Goal: Task Accomplishment & Management: Use online tool/utility

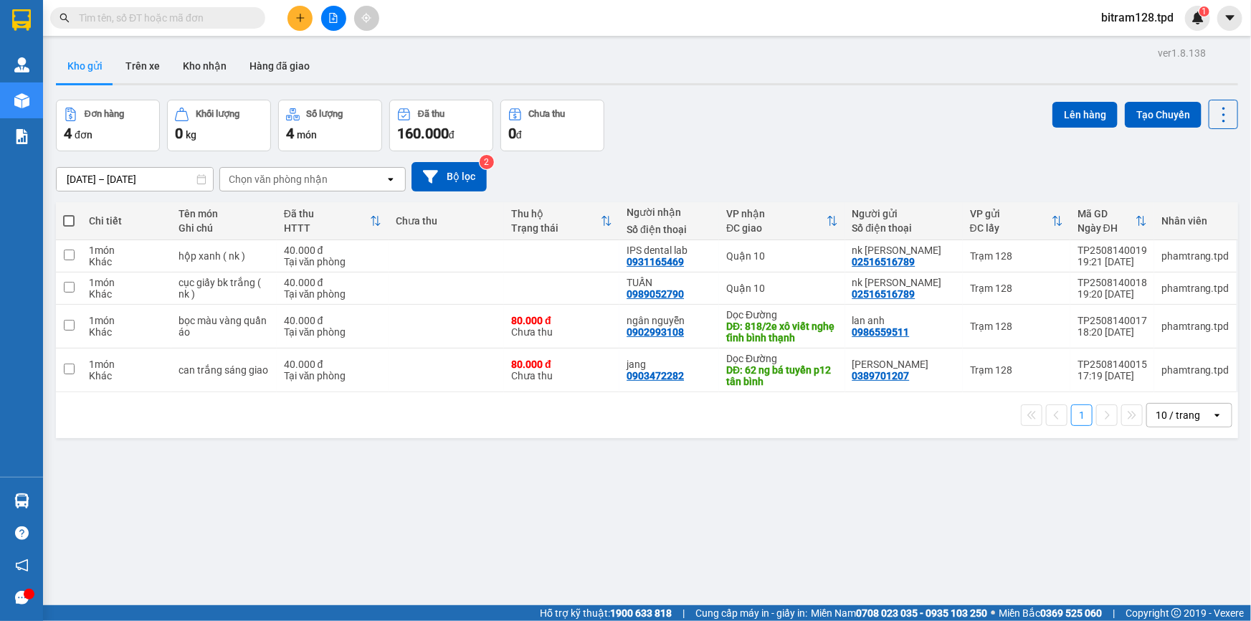
click at [69, 218] on span at bounding box center [68, 220] width 11 height 11
click at [69, 214] on input "checkbox" at bounding box center [69, 214] width 0 height 0
checkbox input "true"
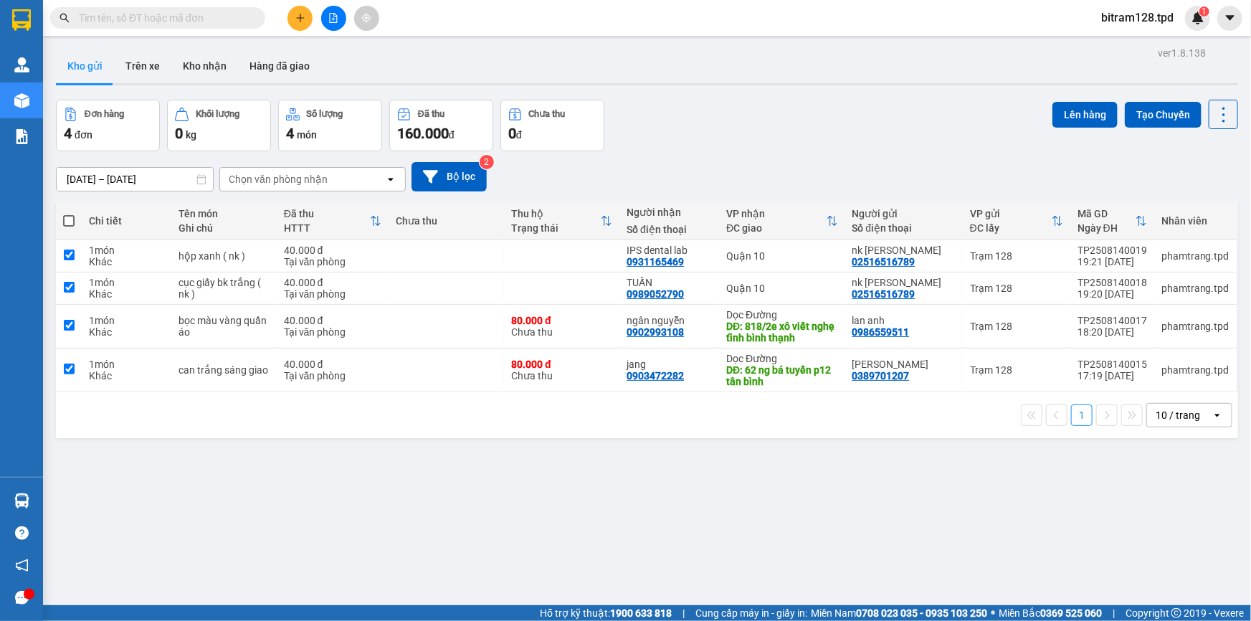
checkbox input "true"
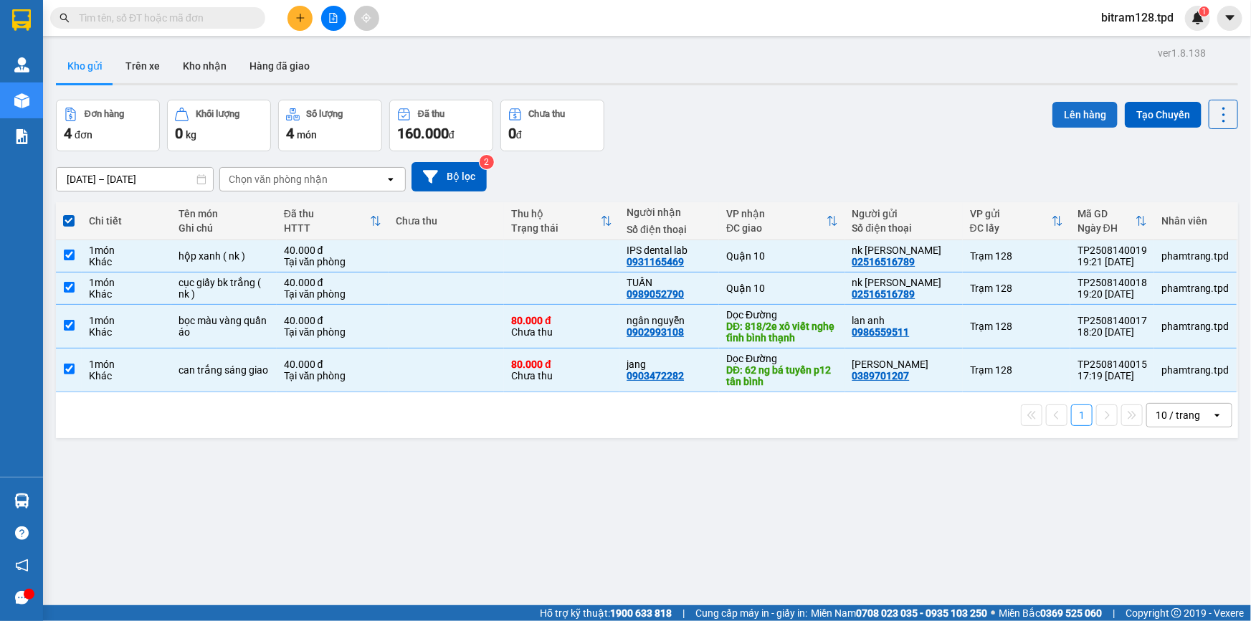
click at [1075, 105] on button "Lên hàng" at bounding box center [1085, 115] width 65 height 26
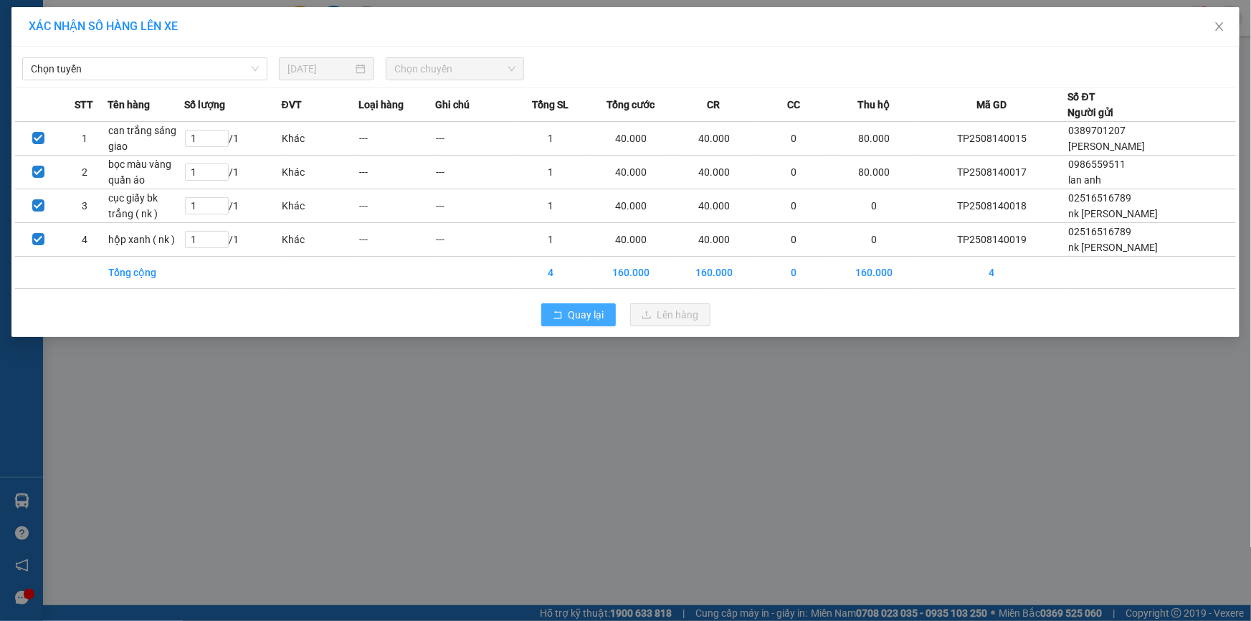
click at [595, 322] on button "Quay lại" at bounding box center [578, 314] width 75 height 23
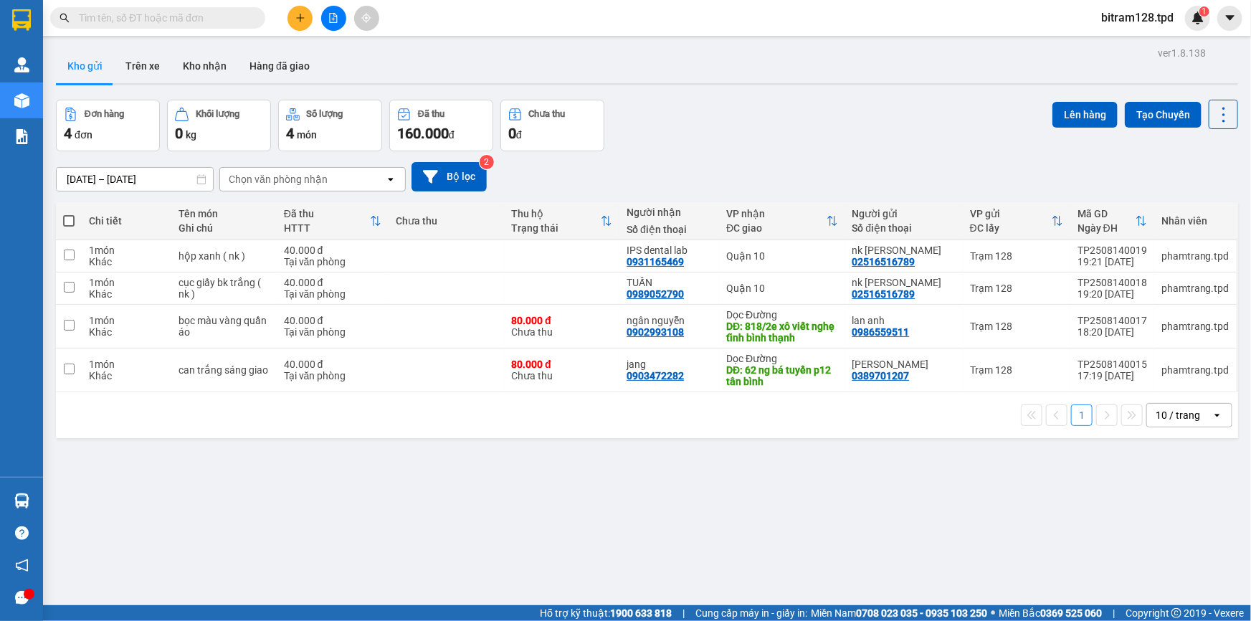
click at [1157, 18] on span "bitram128.tpd" at bounding box center [1137, 18] width 95 height 18
click at [1131, 37] on span "Đăng xuất" at bounding box center [1144, 45] width 66 height 16
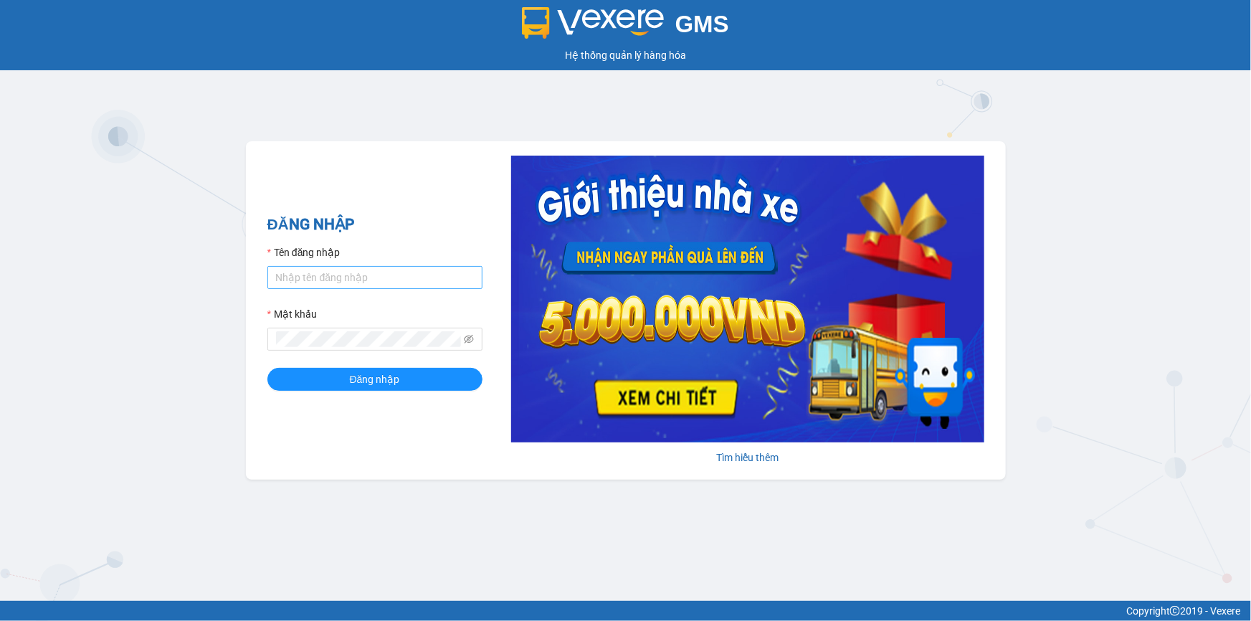
drag, startPoint x: 385, startPoint y: 252, endPoint x: 381, endPoint y: 267, distance: 15.5
click at [382, 260] on div "Tên đăng nhập" at bounding box center [374, 255] width 215 height 22
click at [386, 272] on input "Tên đăng nhập" at bounding box center [374, 277] width 215 height 23
type input "tinh128.tpd"
click at [409, 388] on button "Đăng nhập" at bounding box center [374, 379] width 215 height 23
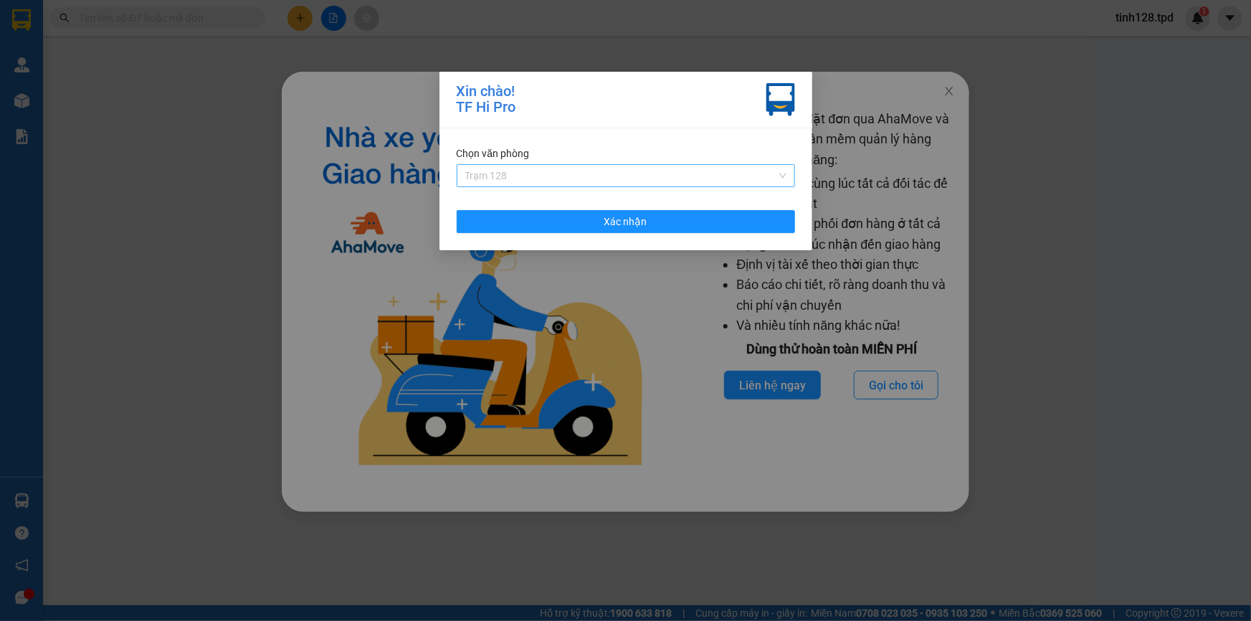
click at [655, 176] on span "Trạm 128" at bounding box center [625, 176] width 321 height 22
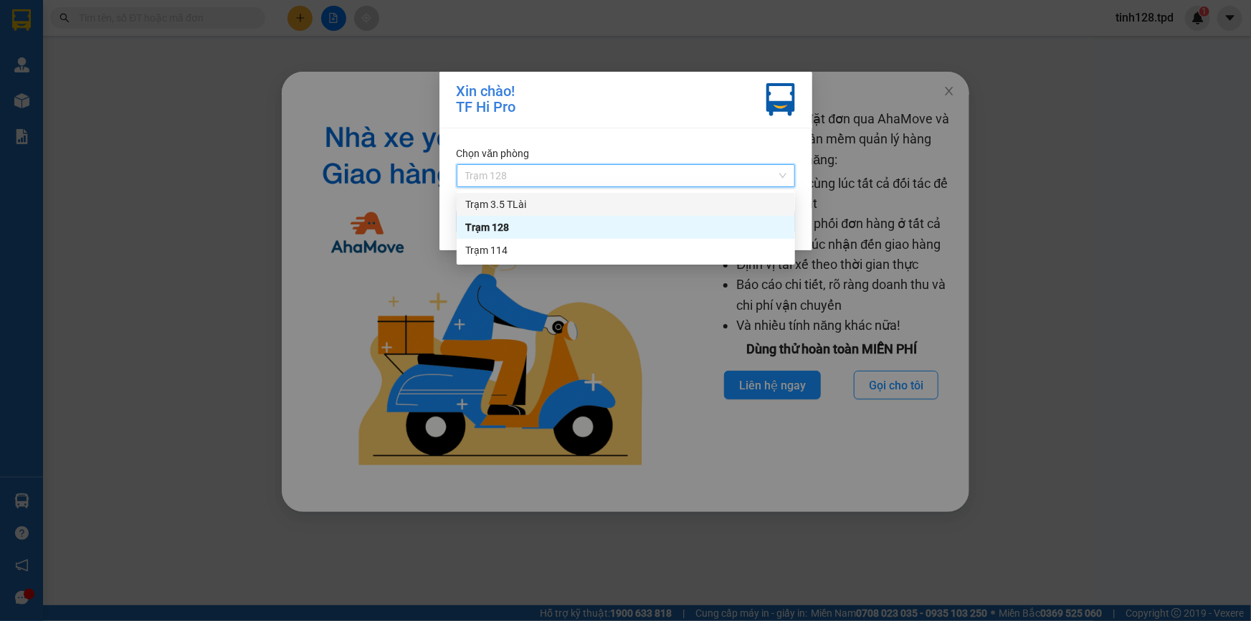
drag, startPoint x: 616, startPoint y: 229, endPoint x: 623, endPoint y: 201, distance: 29.6
click at [625, 199] on div "Trạm 3.5 TLài Trạm 128 Trạm 114" at bounding box center [626, 227] width 338 height 69
click at [623, 201] on div "Trạm 3.5 TLài" at bounding box center [625, 204] width 321 height 16
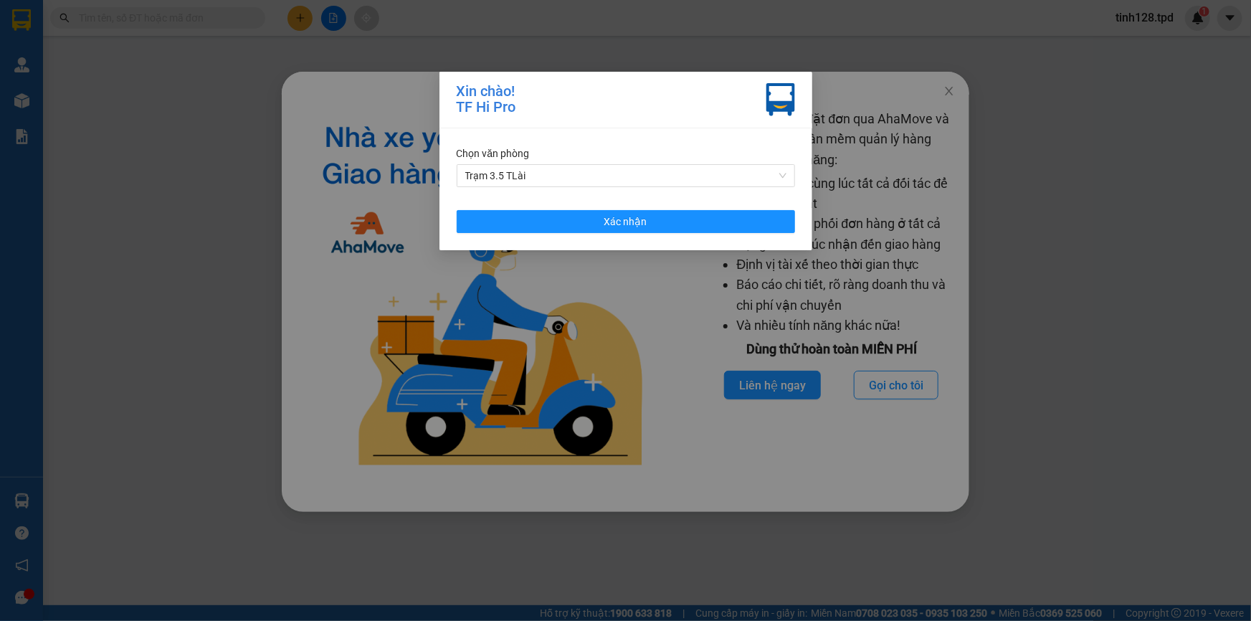
click at [623, 201] on div "Chọn văn phòng Trạm 3.5 TLài Xác nhận" at bounding box center [626, 189] width 373 height 122
click at [624, 215] on span "Xác nhận" at bounding box center [625, 222] width 43 height 16
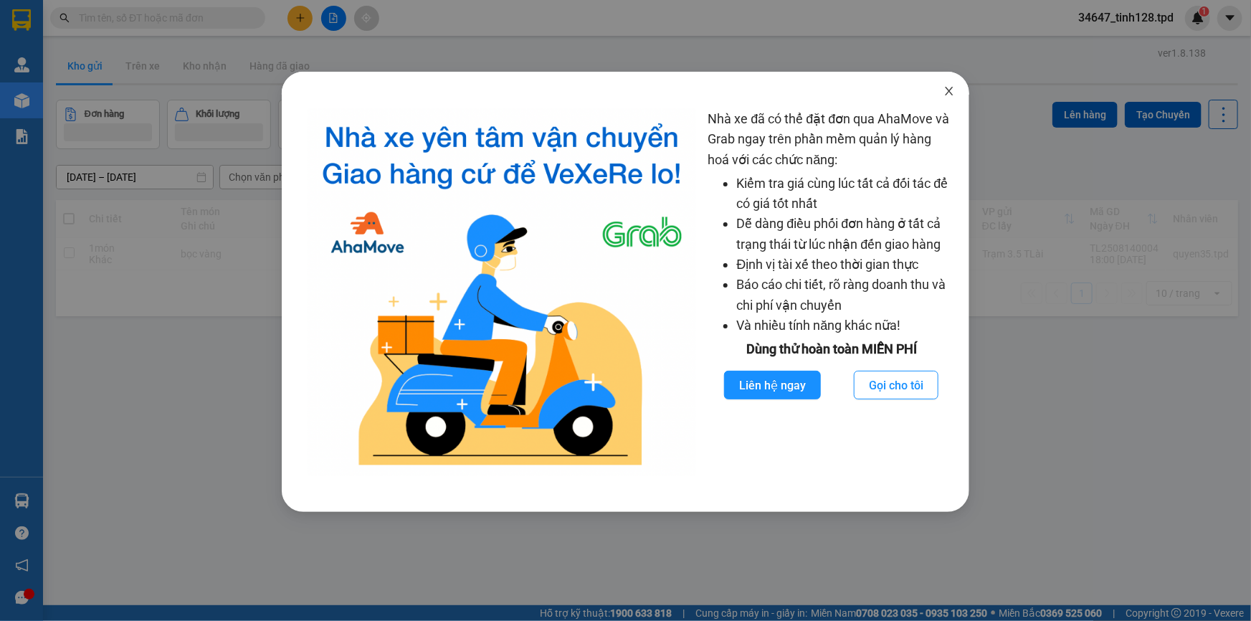
click at [956, 92] on span "Close" at bounding box center [949, 92] width 40 height 40
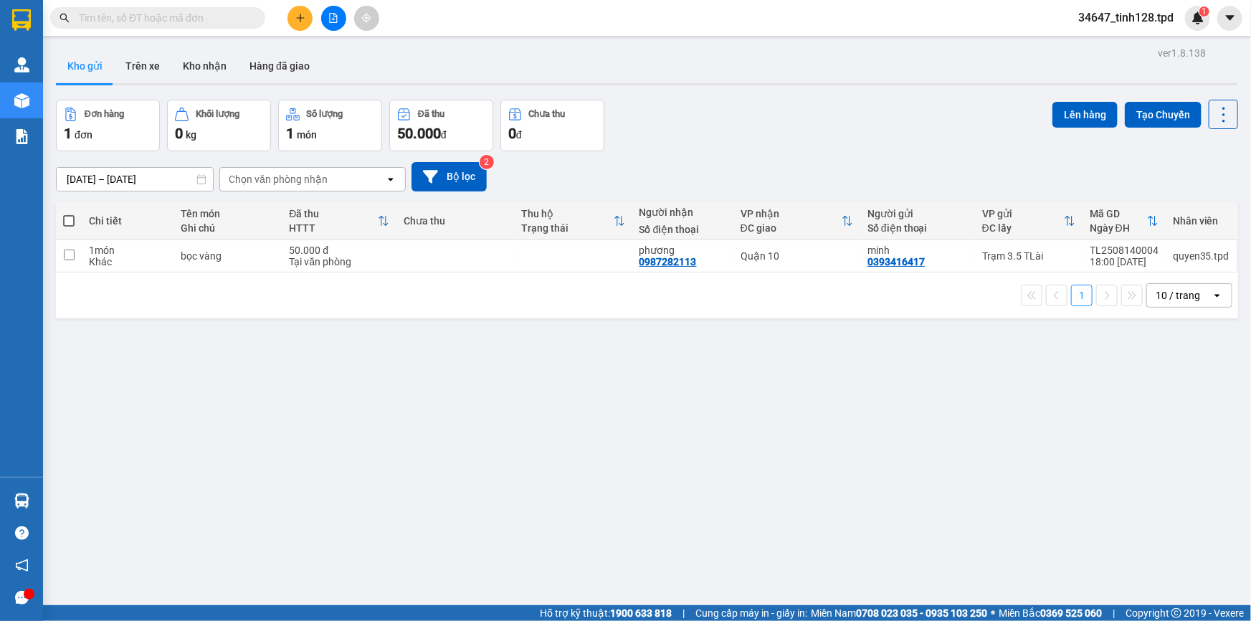
click at [1126, 14] on span "34647_tinh128.tpd" at bounding box center [1126, 18] width 118 height 18
click at [1115, 45] on span "Đăng xuất" at bounding box center [1133, 45] width 88 height 16
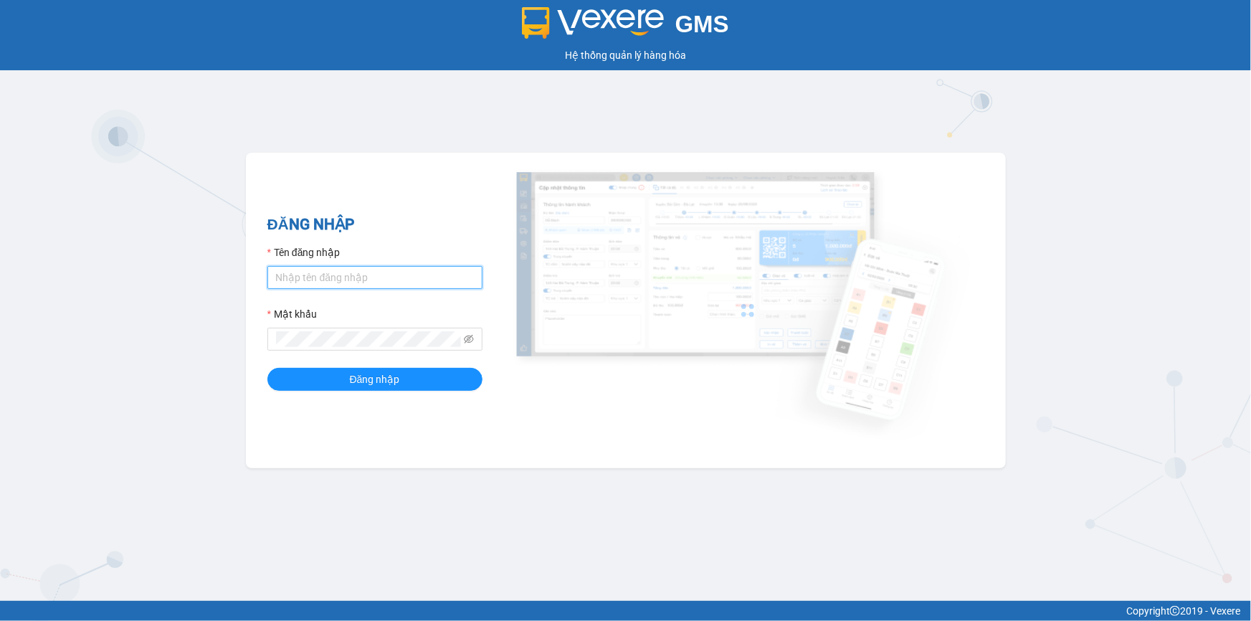
click at [412, 275] on input "Tên đăng nhập" at bounding box center [374, 277] width 215 height 23
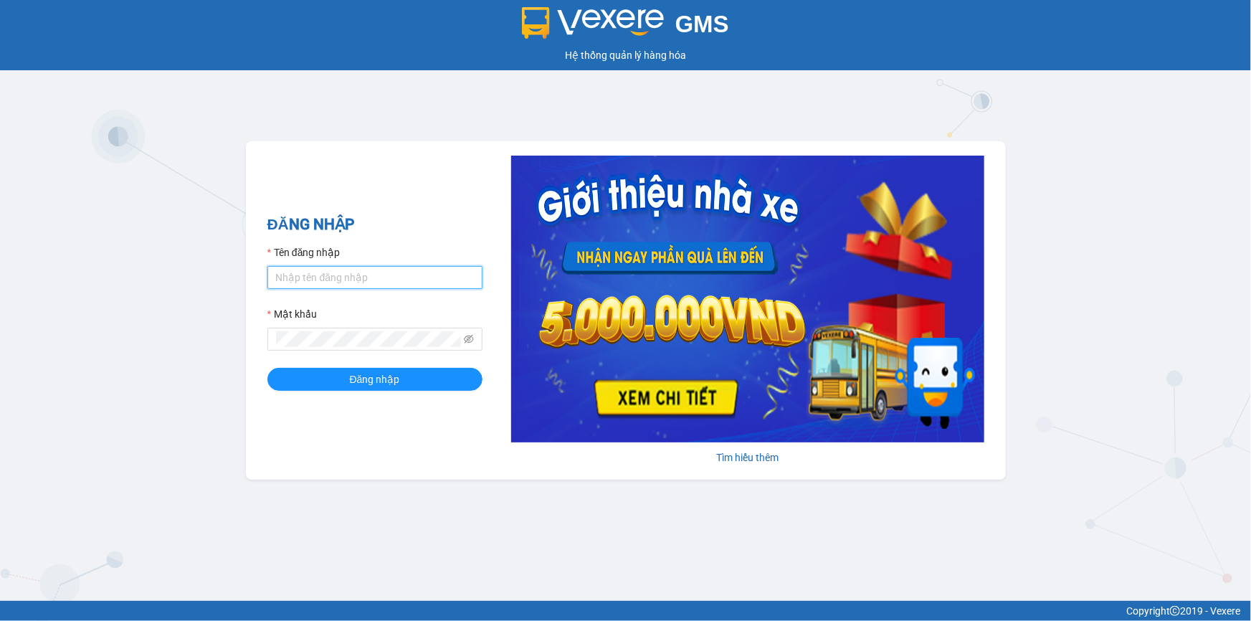
type input "tinh128.tpd"
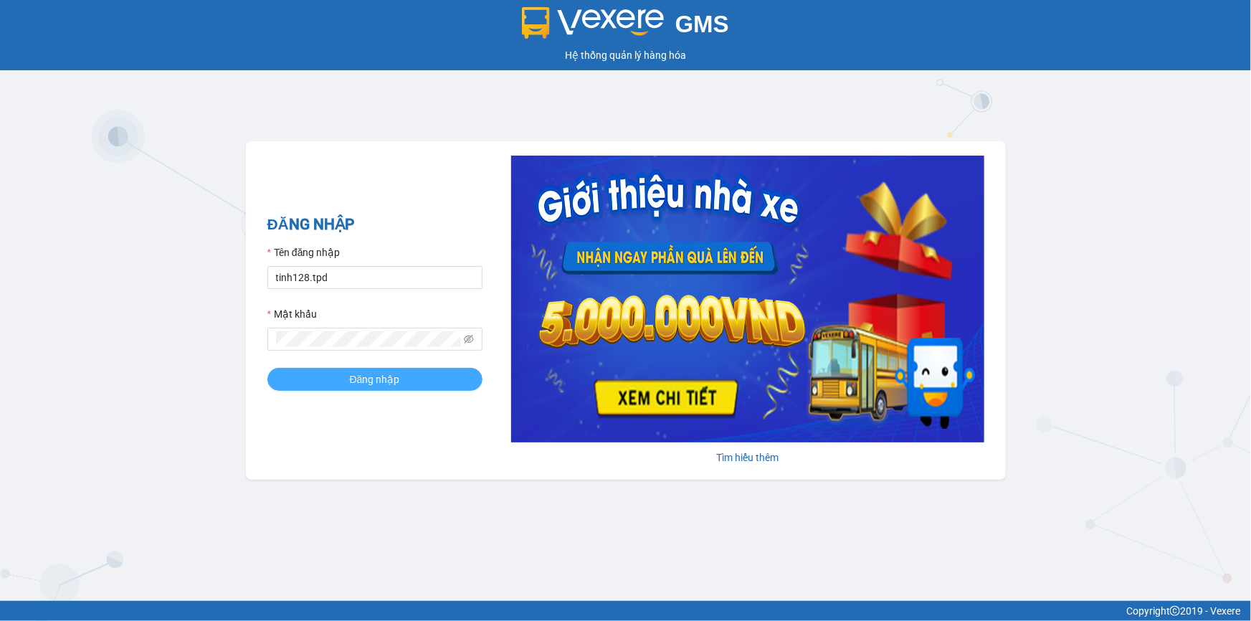
click at [402, 371] on button "Đăng nhập" at bounding box center [374, 379] width 215 height 23
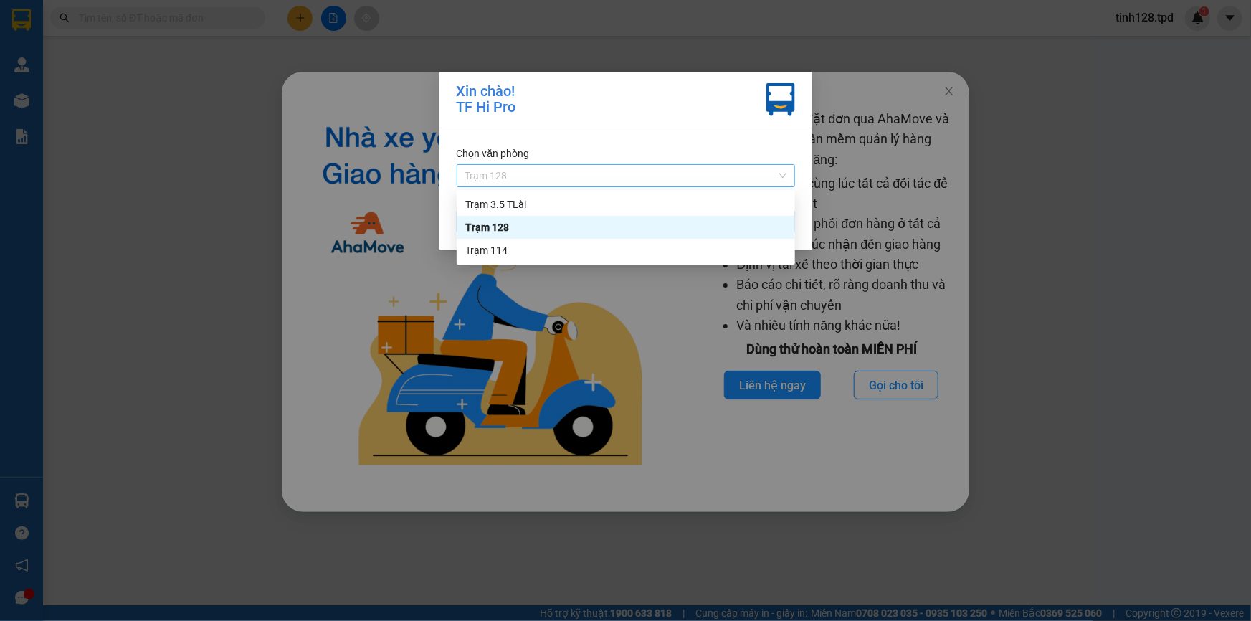
click at [713, 184] on span "Trạm 128" at bounding box center [625, 176] width 321 height 22
drag, startPoint x: 698, startPoint y: 124, endPoint x: 693, endPoint y: 136, distance: 12.5
click at [696, 124] on div "Xin chào! TF Hi Pro" at bounding box center [626, 100] width 373 height 57
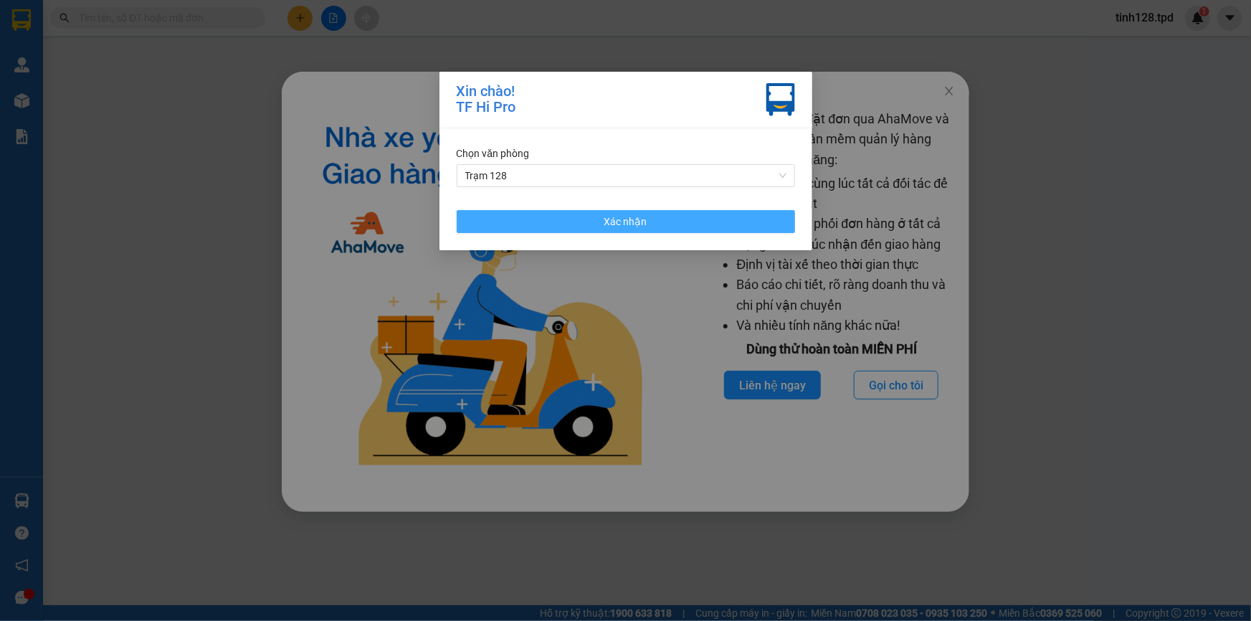
click at [668, 217] on button "Xác nhận" at bounding box center [626, 221] width 338 height 23
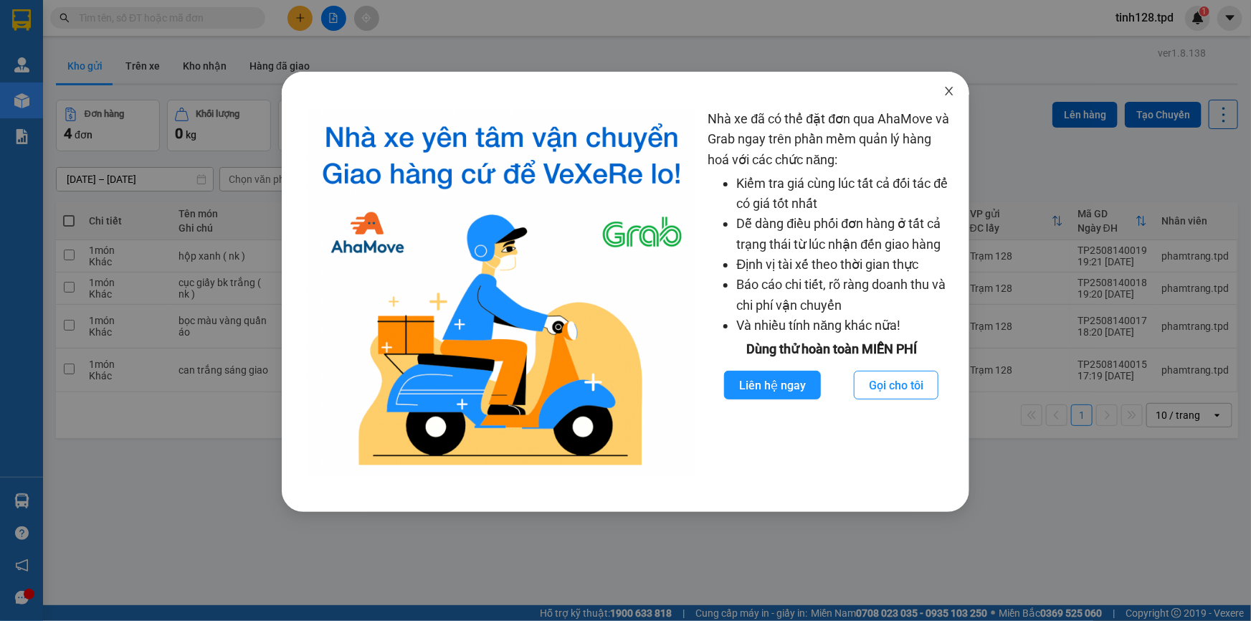
click at [954, 85] on span "Close" at bounding box center [949, 92] width 40 height 40
